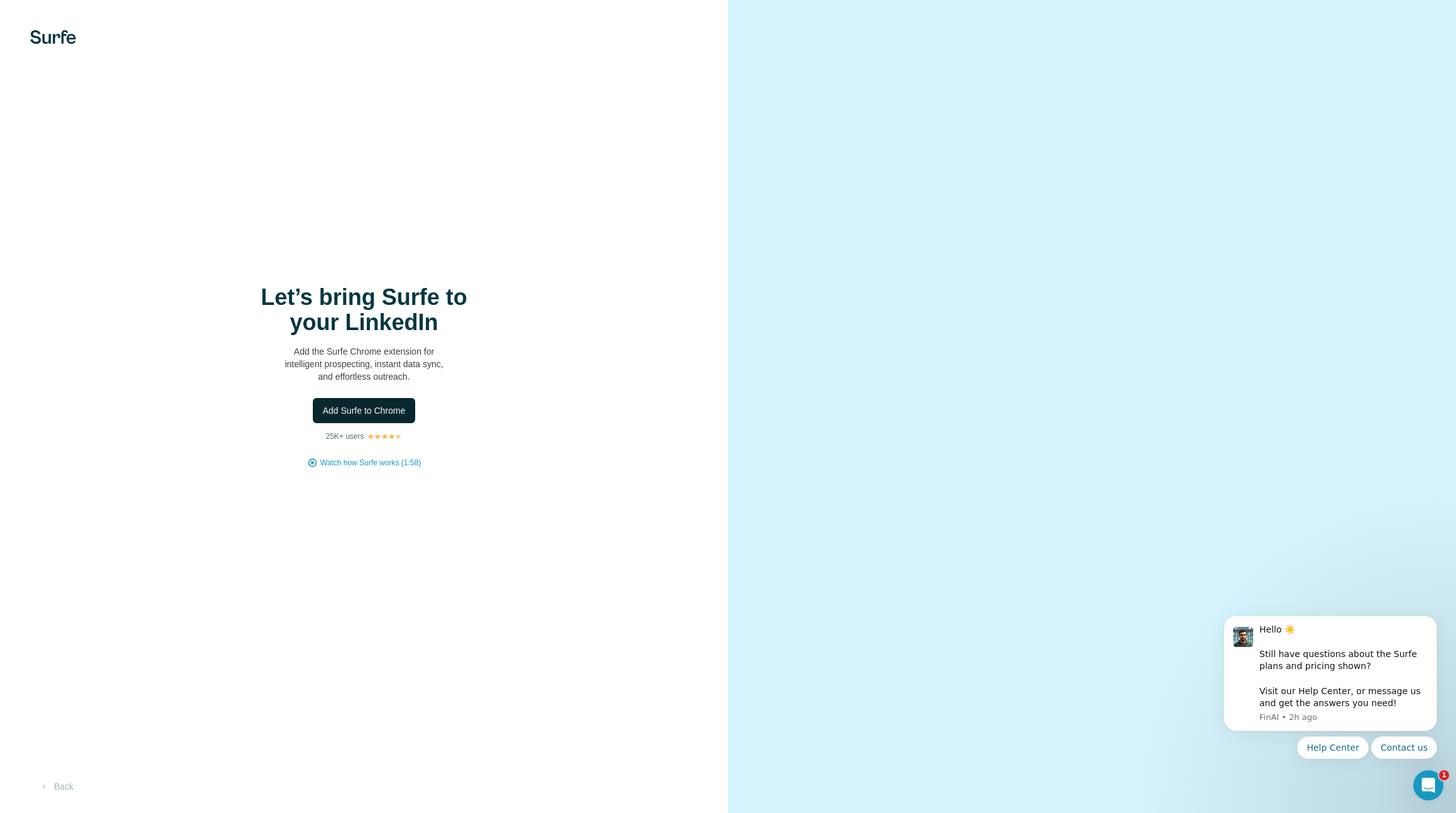
click at [360, 412] on span "Add Surfe to Chrome" at bounding box center [364, 410] width 83 height 13
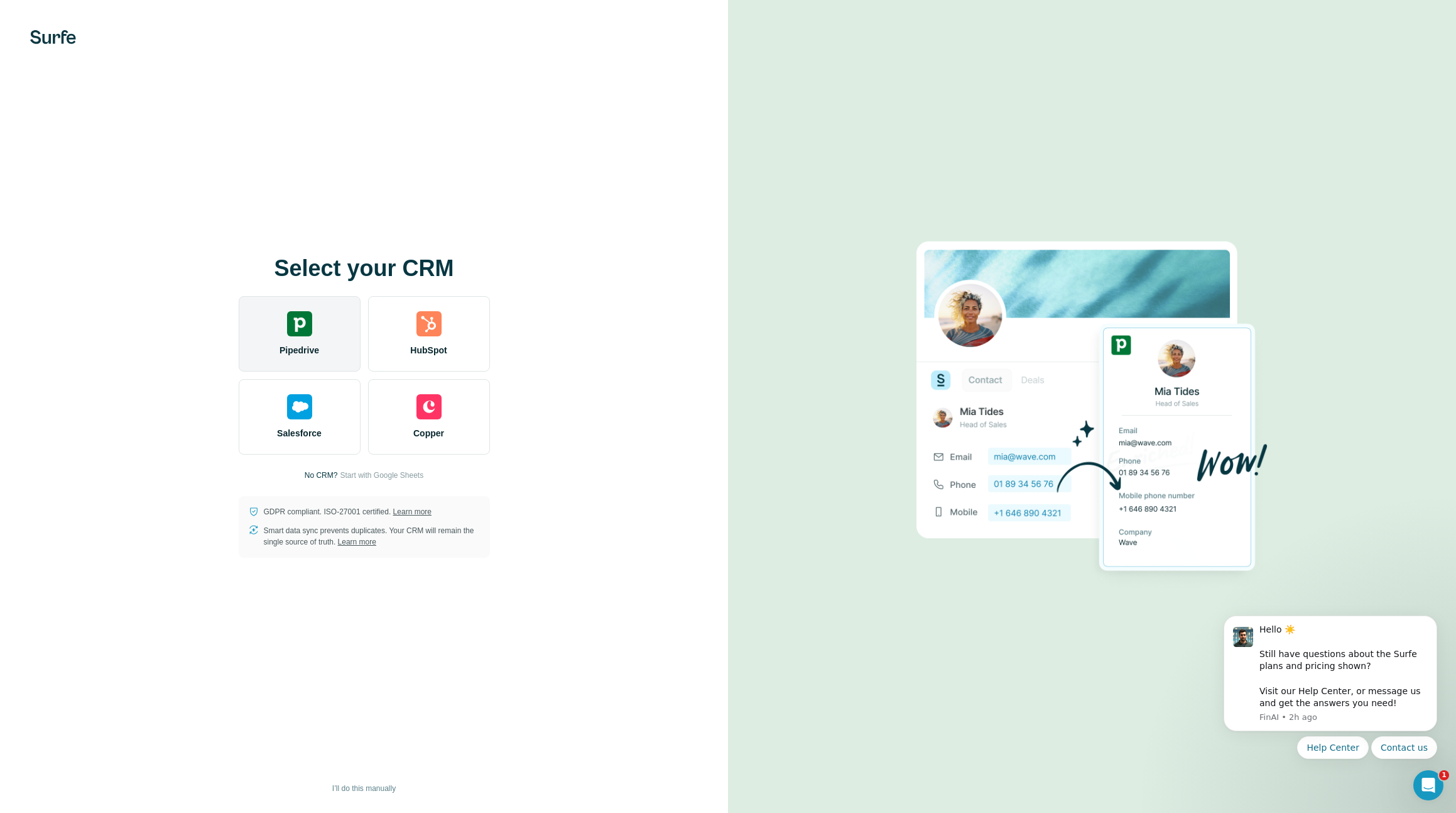
click at [306, 331] on img at bounding box center [300, 324] width 25 height 25
click at [288, 339] on div "Pipedrive" at bounding box center [300, 334] width 121 height 75
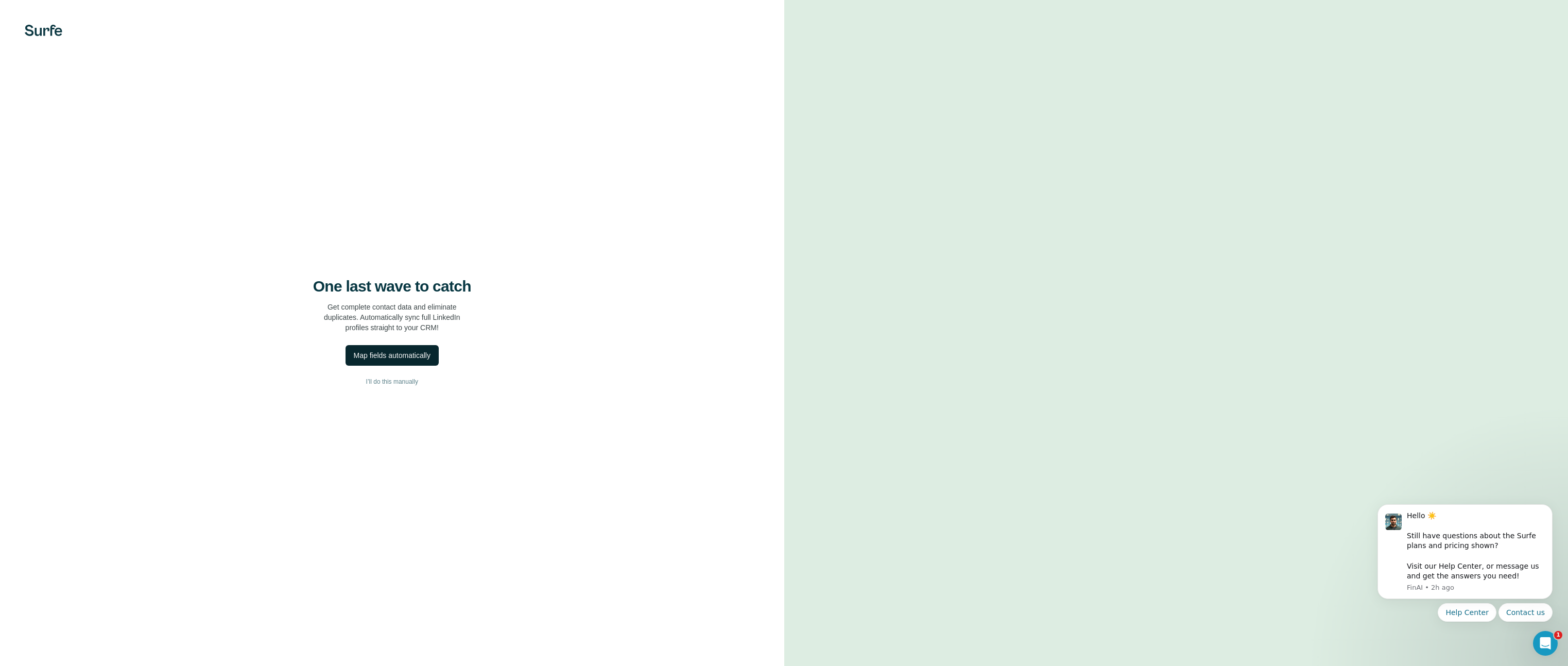
click at [391, 357] on div "Map fields automatically" at bounding box center [392, 355] width 77 height 10
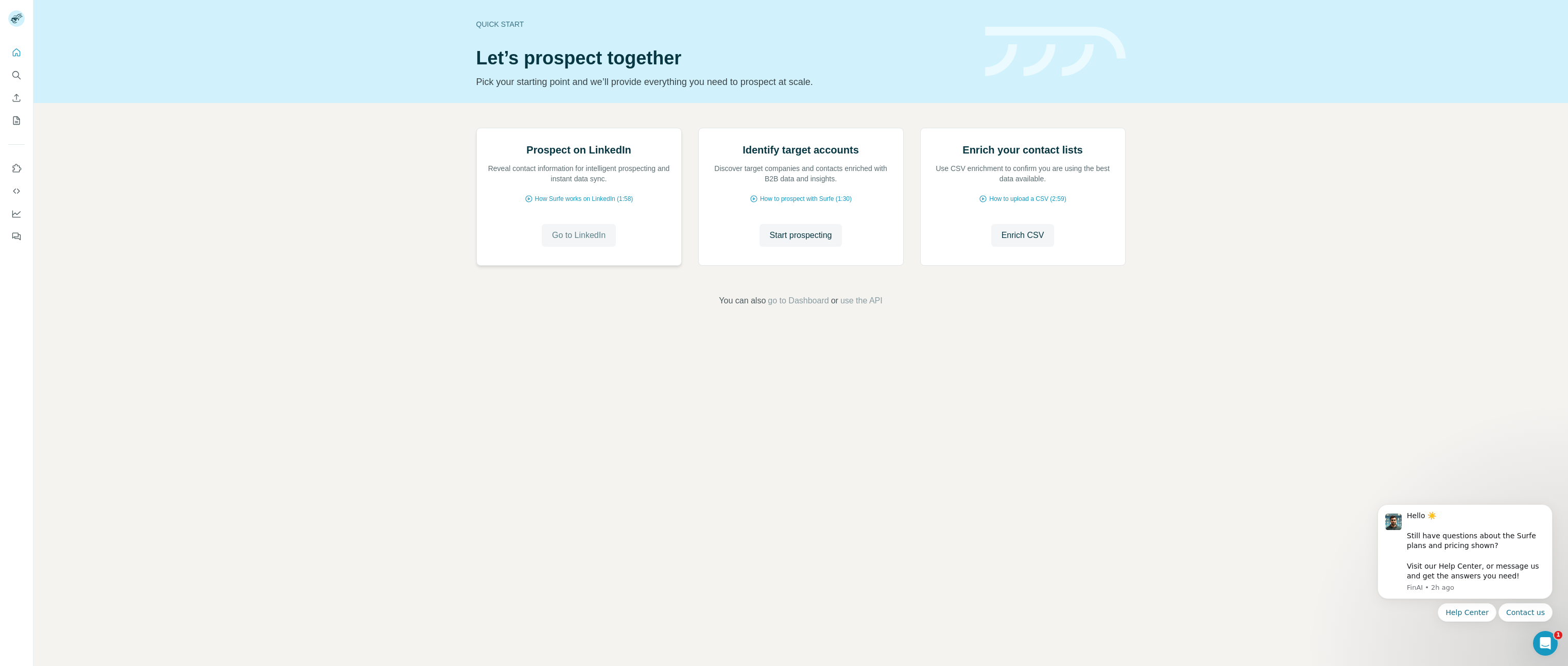
click at [594, 242] on span "Go to LinkedIn" at bounding box center [579, 235] width 54 height 13
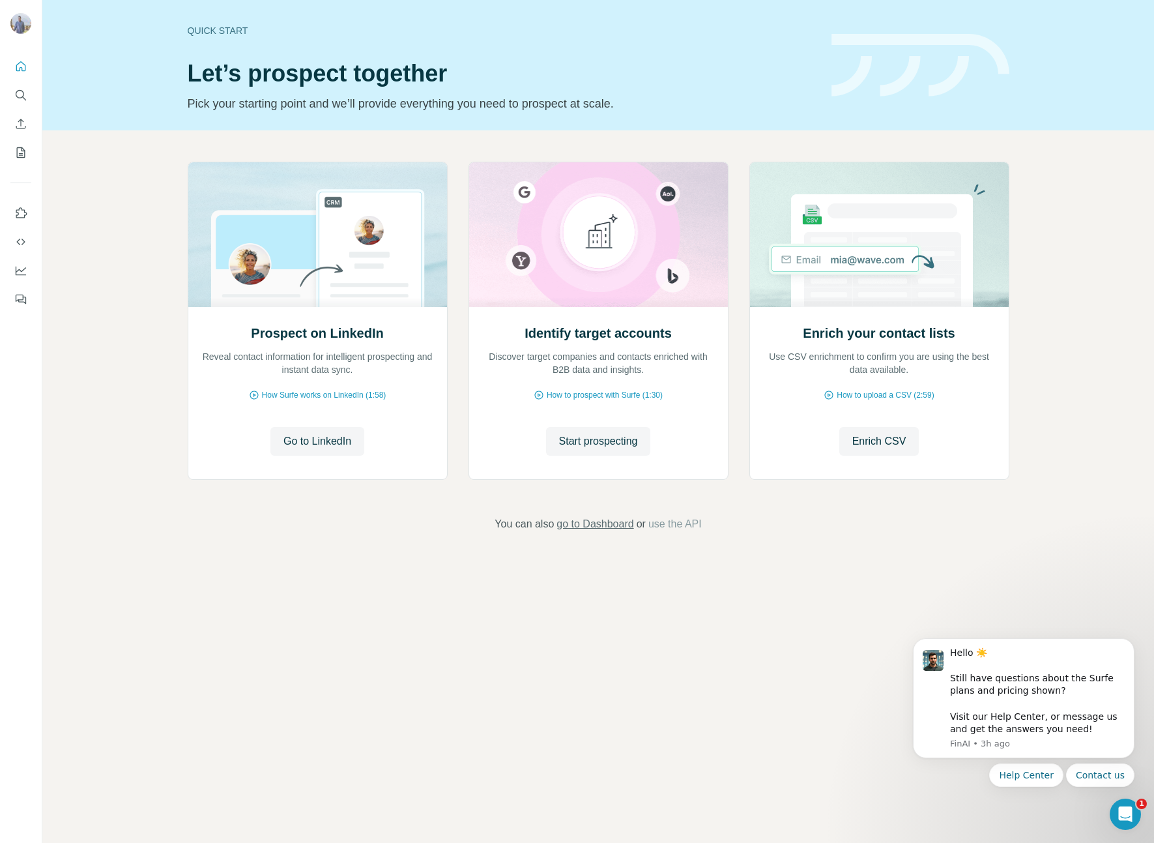
click at [586, 522] on span "go to Dashboard" at bounding box center [594, 524] width 77 height 16
click at [332, 435] on span "Go to LinkedIn" at bounding box center [317, 441] width 68 height 16
click at [569, 438] on span "Start prospecting" at bounding box center [598, 441] width 79 height 16
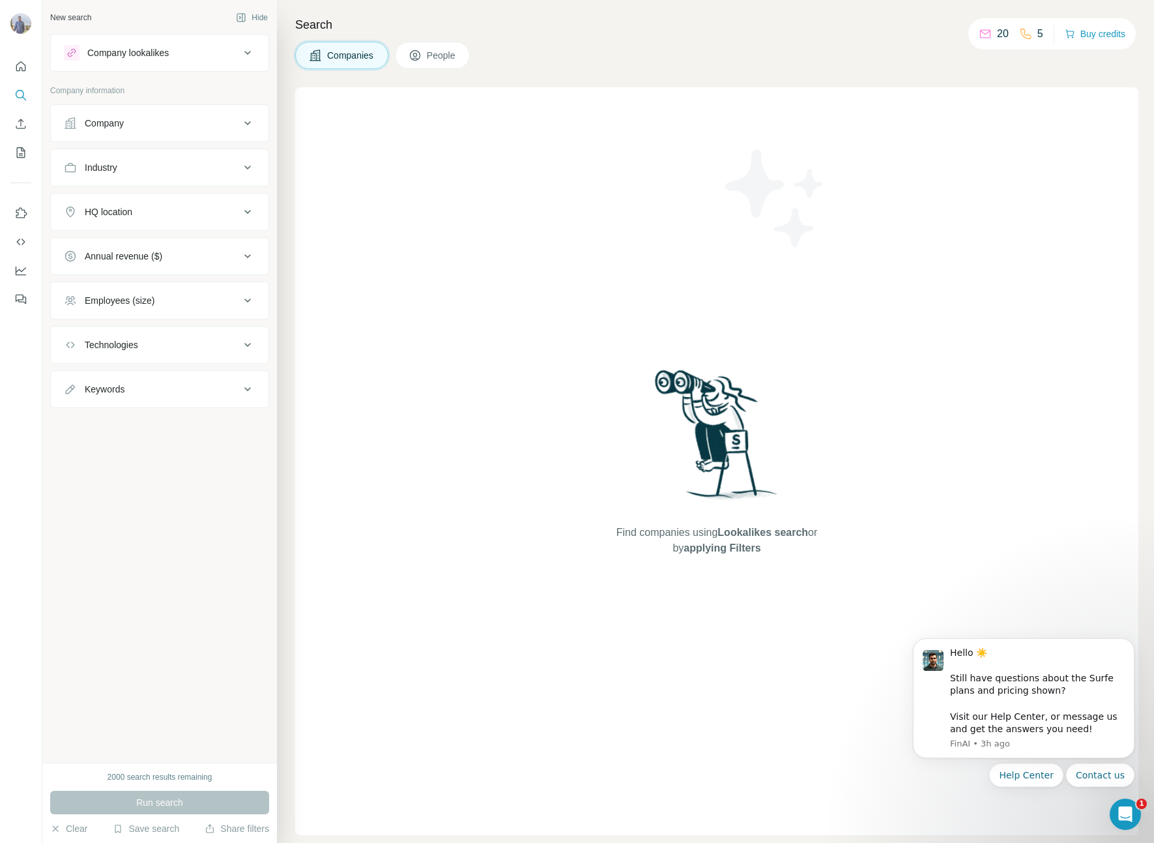
click at [435, 47] on button "People" at bounding box center [433, 55] width 76 height 27
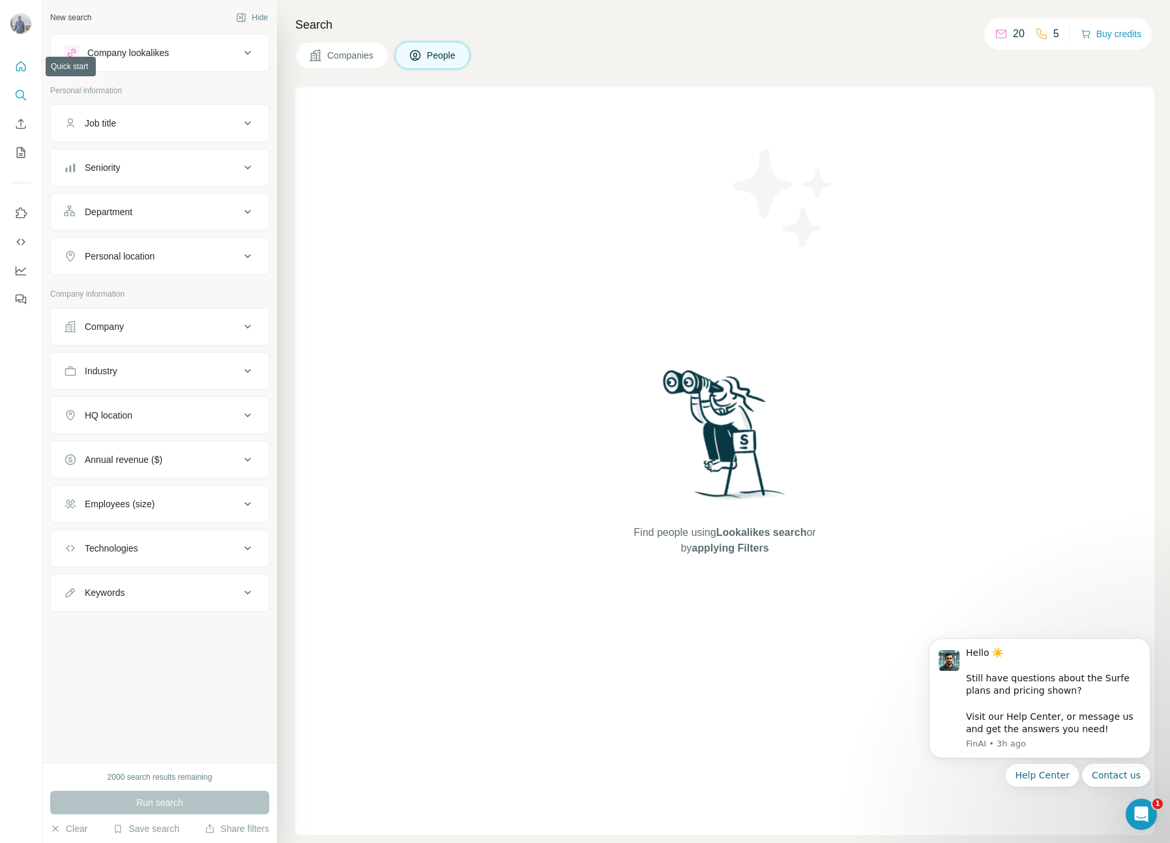
click at [14, 68] on button "Quick start" at bounding box center [20, 66] width 21 height 23
click at [18, 65] on icon "Quick start" at bounding box center [20, 66] width 13 height 13
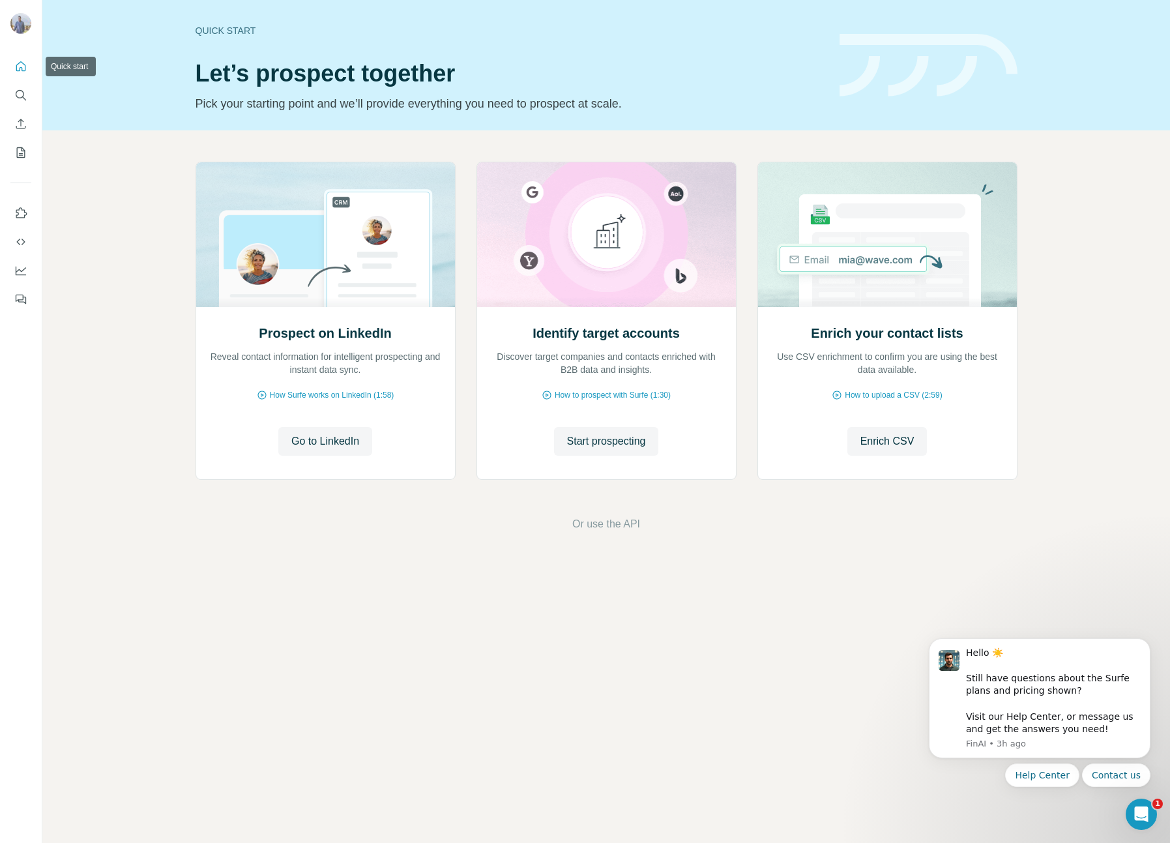
click at [19, 65] on icon "Quick start" at bounding box center [20, 66] width 13 height 13
click at [326, 438] on span "Go to LinkedIn" at bounding box center [325, 441] width 68 height 16
click at [327, 392] on span "How Surfe works on LinkedIn (1:58)" at bounding box center [332, 395] width 124 height 12
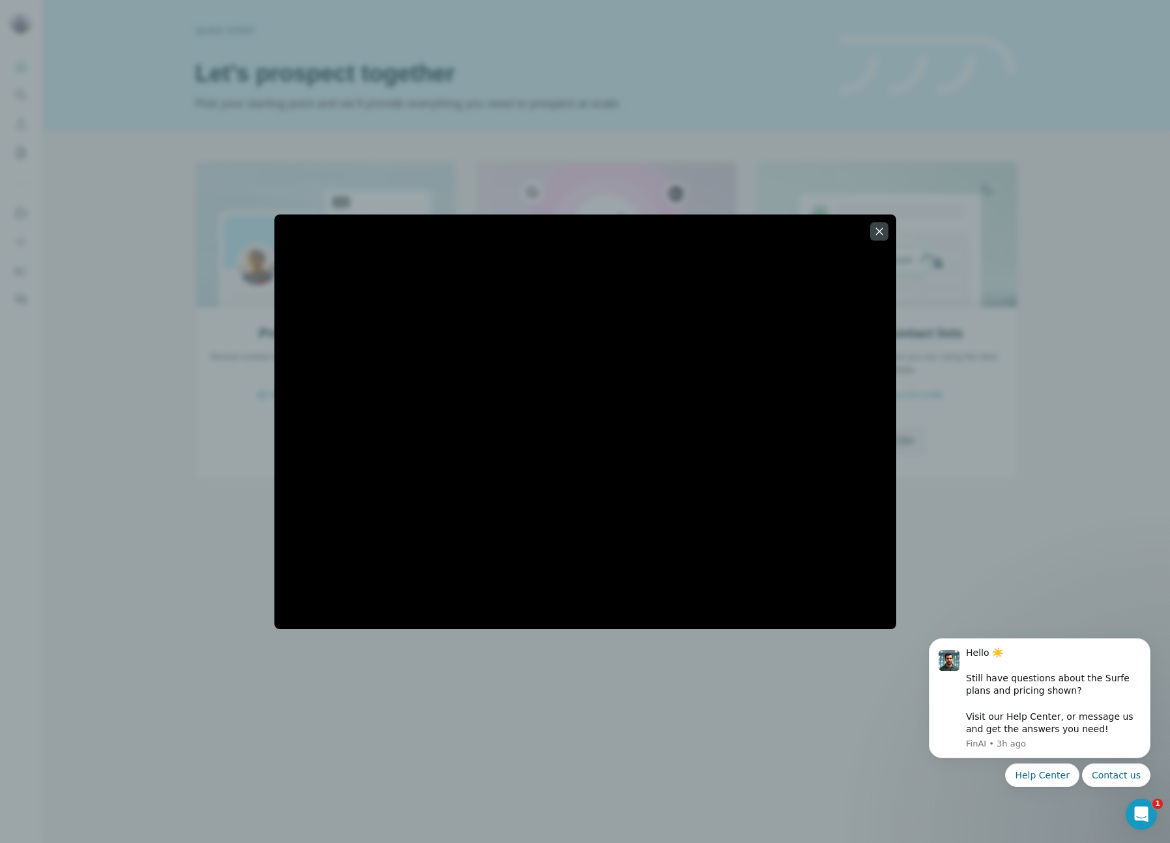
click at [289, 154] on div at bounding box center [585, 421] width 1170 height 843
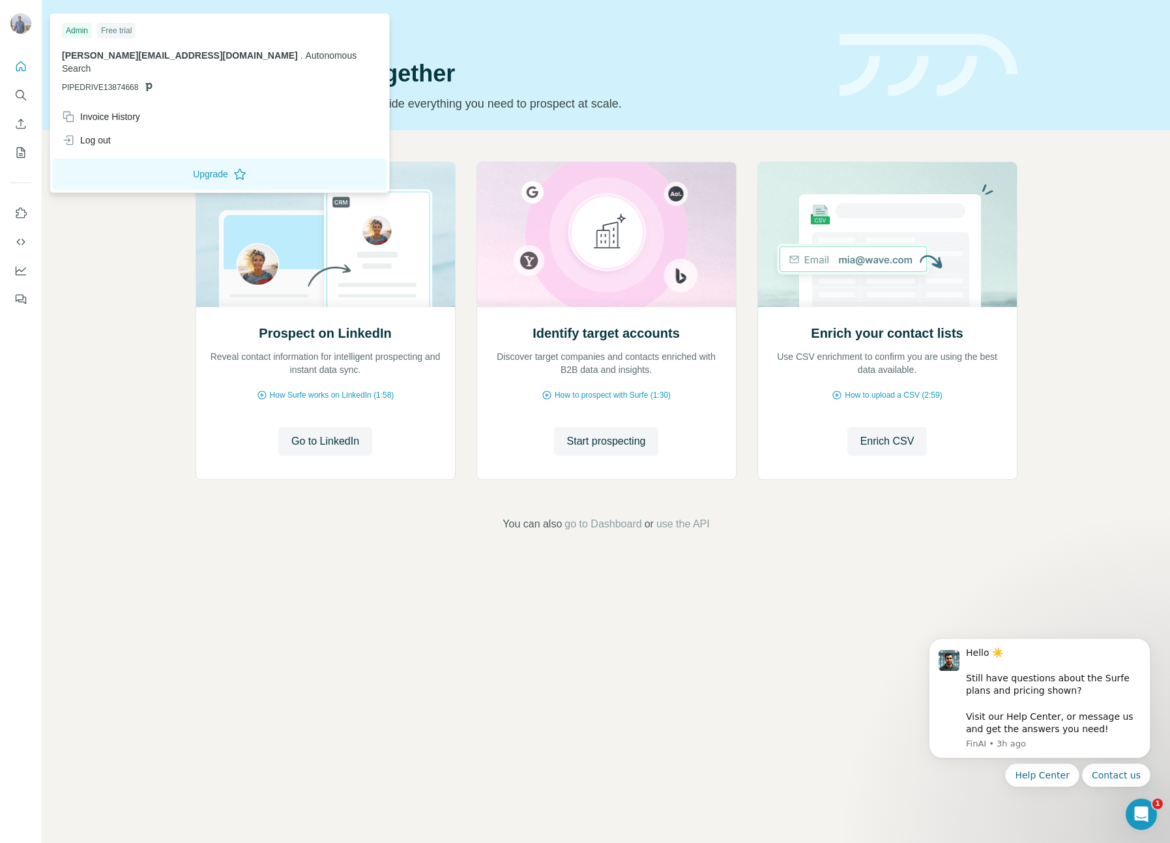
click at [27, 24] on img at bounding box center [20, 23] width 21 height 21
click at [20, 22] on img at bounding box center [20, 23] width 21 height 21
click at [27, 62] on button "Quick start" at bounding box center [20, 66] width 21 height 23
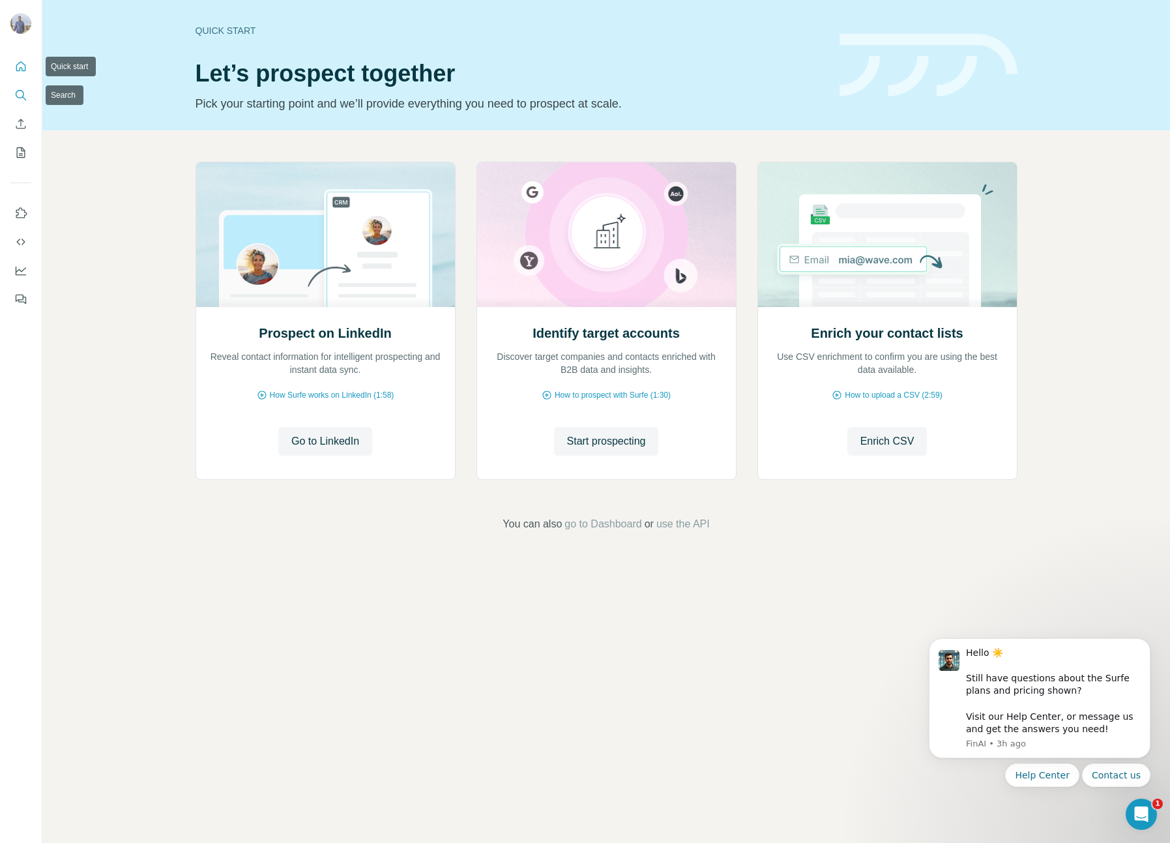
click at [25, 106] on button "Search" at bounding box center [20, 94] width 21 height 23
click at [23, 126] on icon "Enrich CSV" at bounding box center [20, 123] width 13 height 13
click at [23, 165] on div at bounding box center [21, 179] width 42 height 264
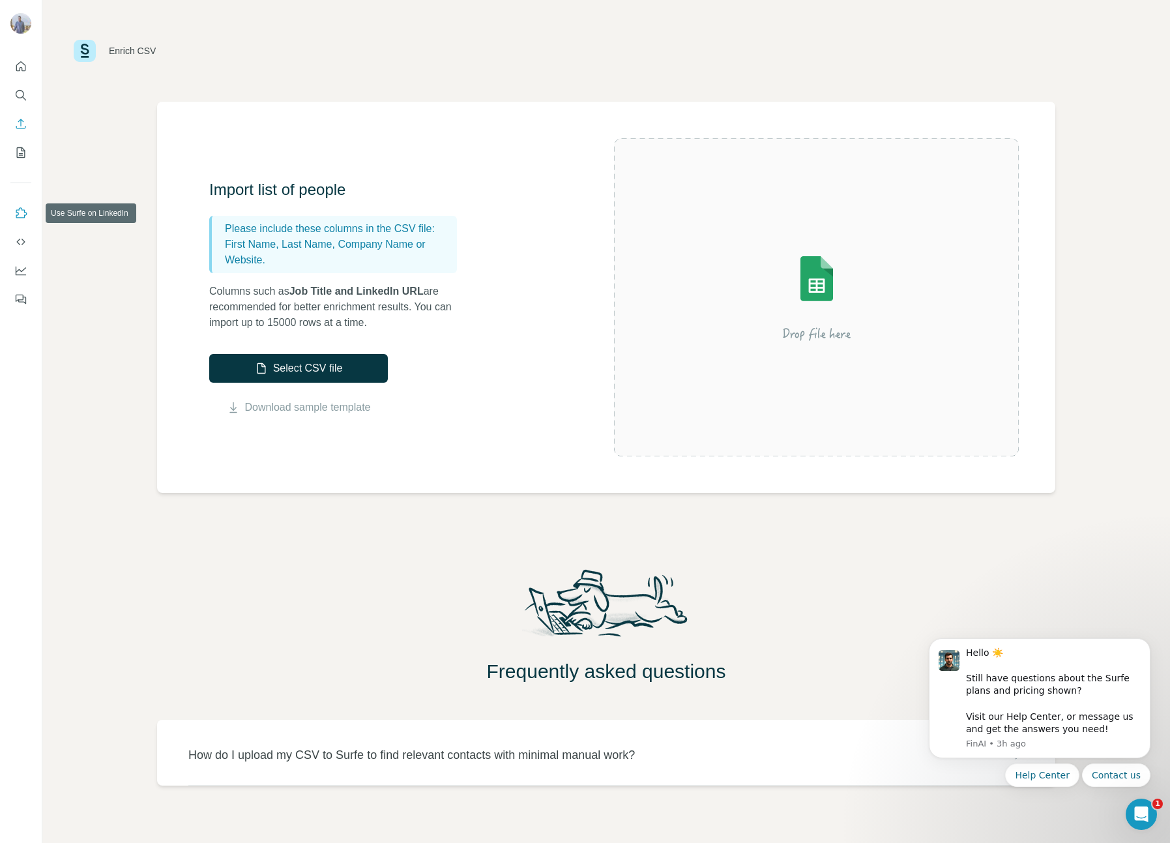
click at [19, 212] on icon "Use Surfe on LinkedIn" at bounding box center [20, 213] width 13 height 13
